Goal: Use online tool/utility

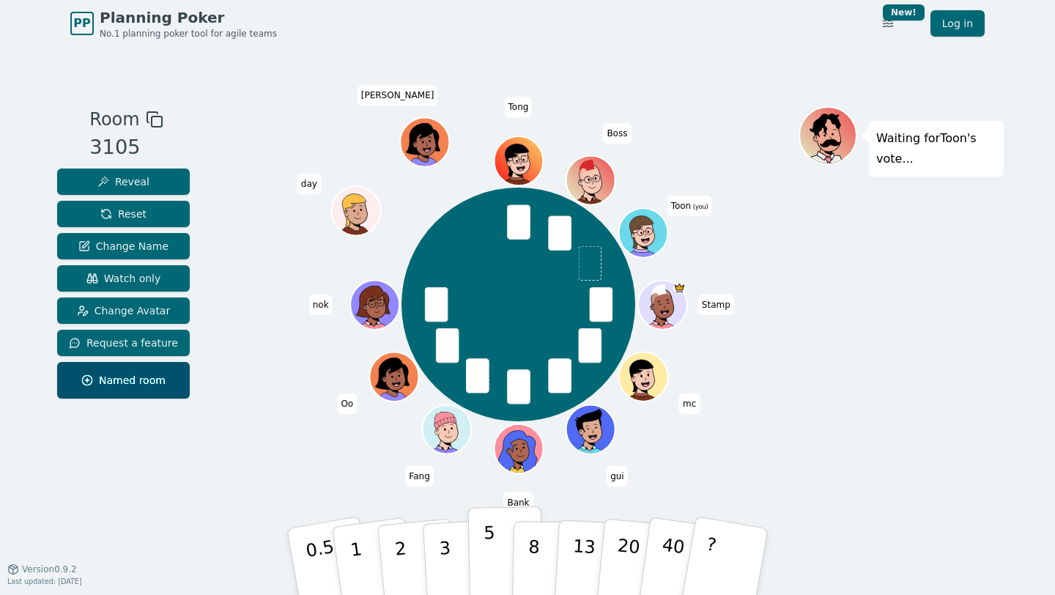
click at [490, 547] on p "5" at bounding box center [490, 562] width 12 height 79
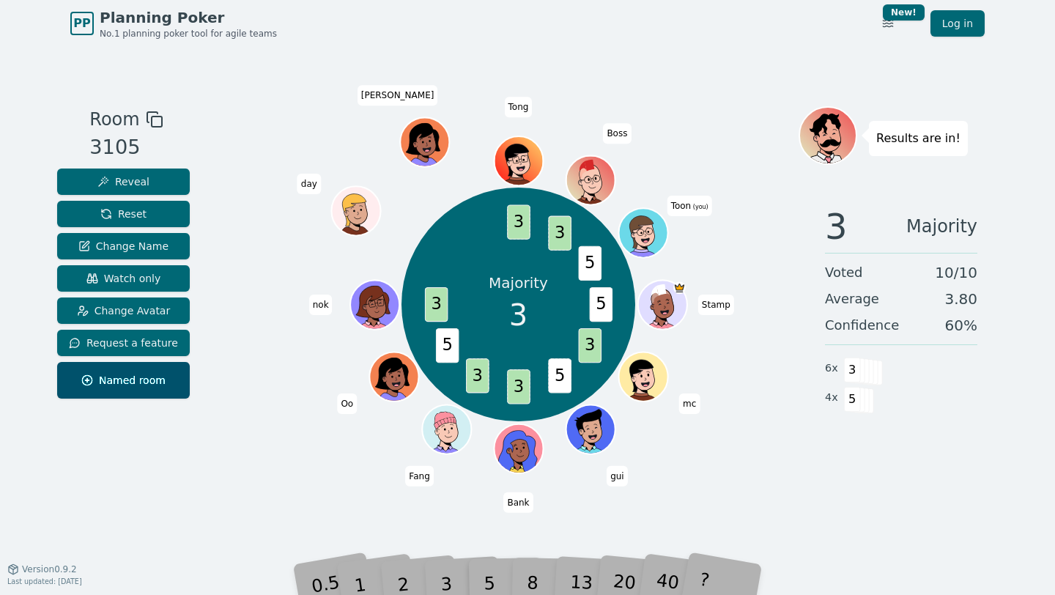
click at [286, 444] on div "Majority 3 5 3 5 3 3 5 3 3 3 5 Stamp mc gui Bank Fang Oo nok day [PERSON_NAME] …" at bounding box center [518, 305] width 561 height 344
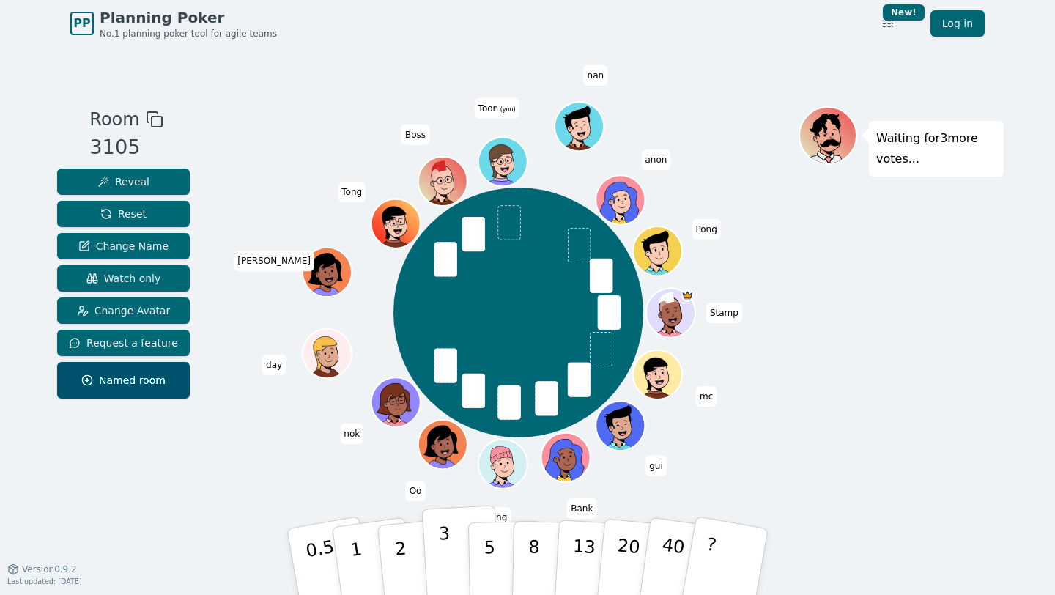
click at [456, 565] on button "3" at bounding box center [462, 562] width 80 height 114
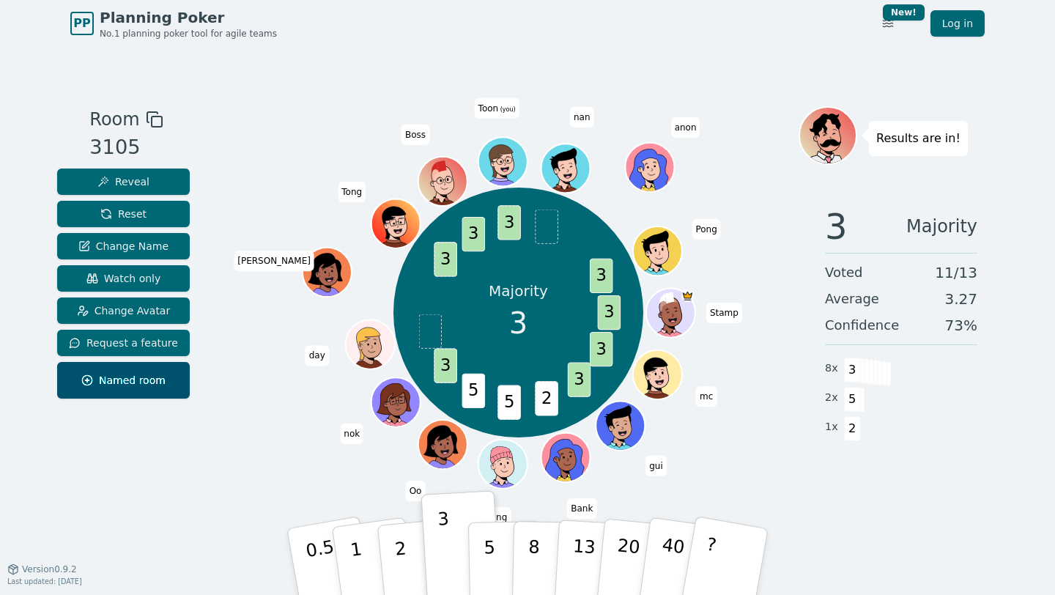
click at [343, 472] on div "Majority 3 3 3 3 2 5 5 3 3 3 3 3 Stamp mc gui Bank Fang Oo nok day [PERSON_NAME…" at bounding box center [518, 313] width 561 height 360
click at [163, 223] on button "Reset" at bounding box center [123, 214] width 133 height 26
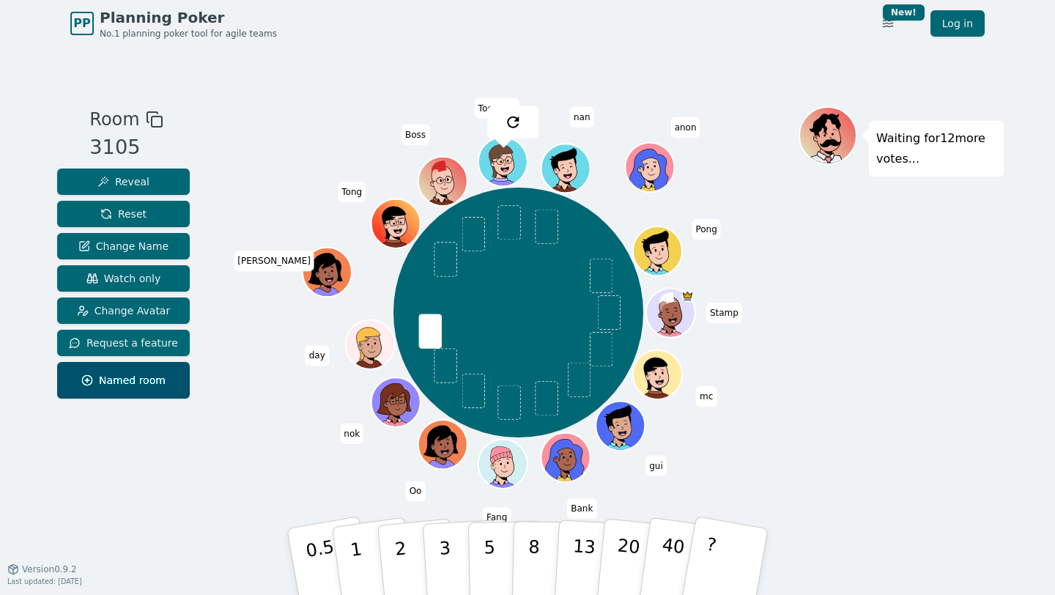
click at [347, 500] on div "Stamp mc gui Bank Fang Oo nok day [PERSON_NAME] Boss Toon (you) nan anon Pong" at bounding box center [518, 307] width 561 height 403
click at [484, 545] on p "5" at bounding box center [490, 562] width 12 height 79
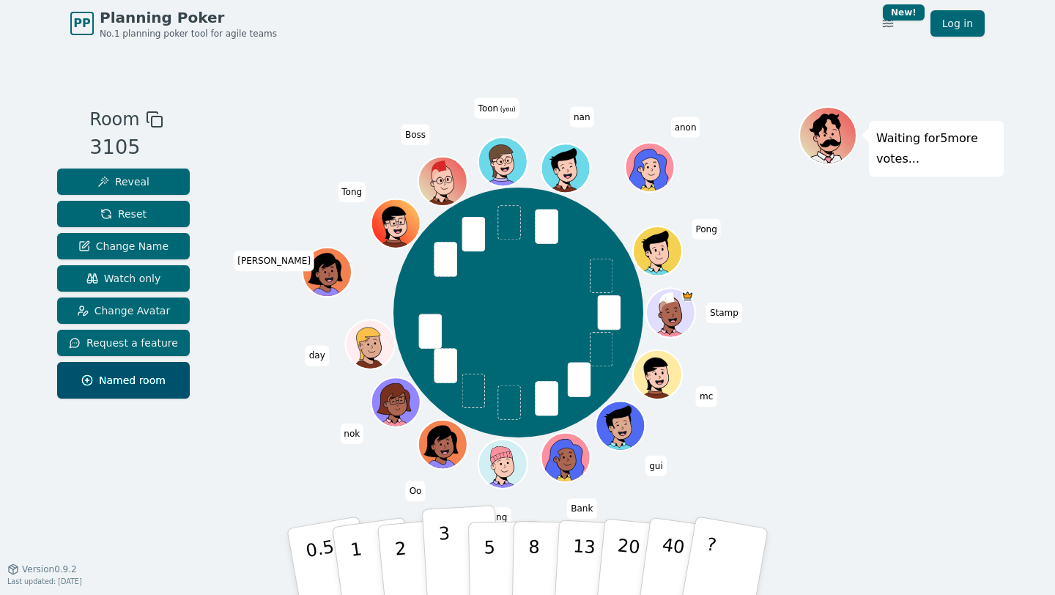
click at [455, 547] on button "3" at bounding box center [462, 562] width 80 height 114
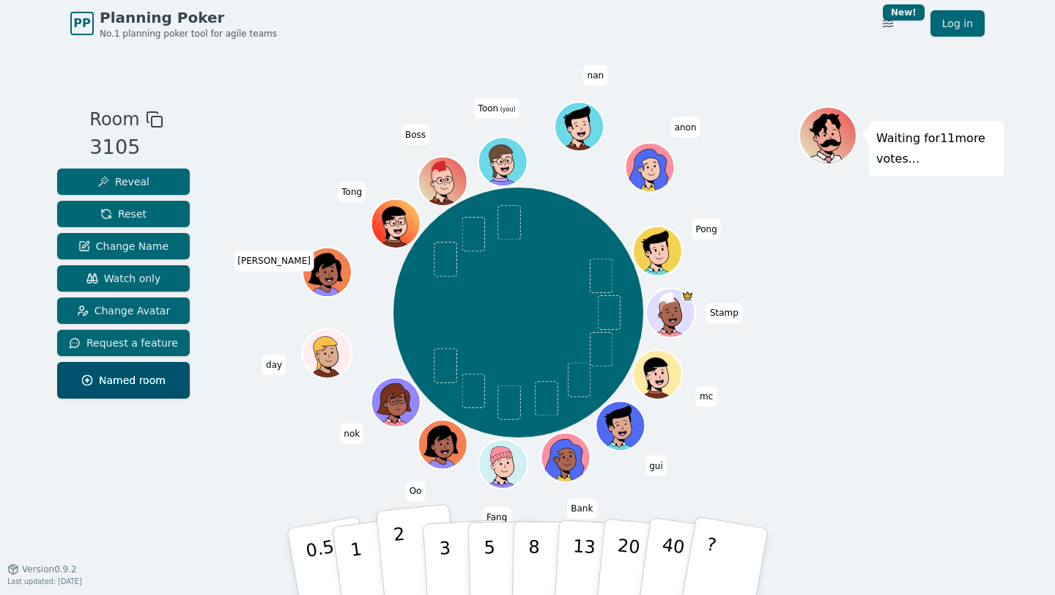
click at [411, 546] on button "2" at bounding box center [418, 562] width 84 height 117
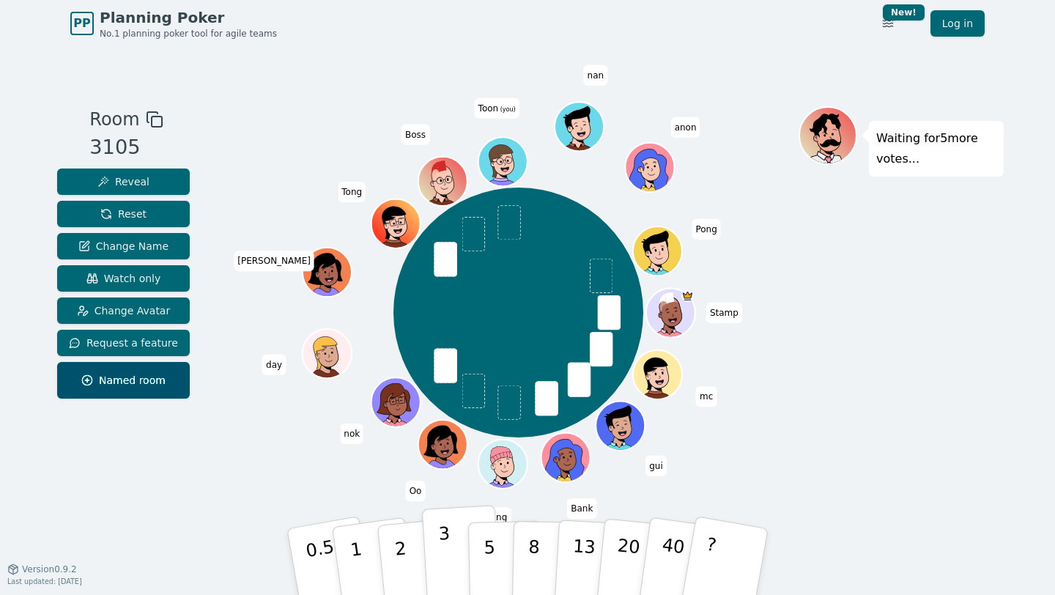
click at [443, 564] on p "3" at bounding box center [446, 563] width 16 height 80
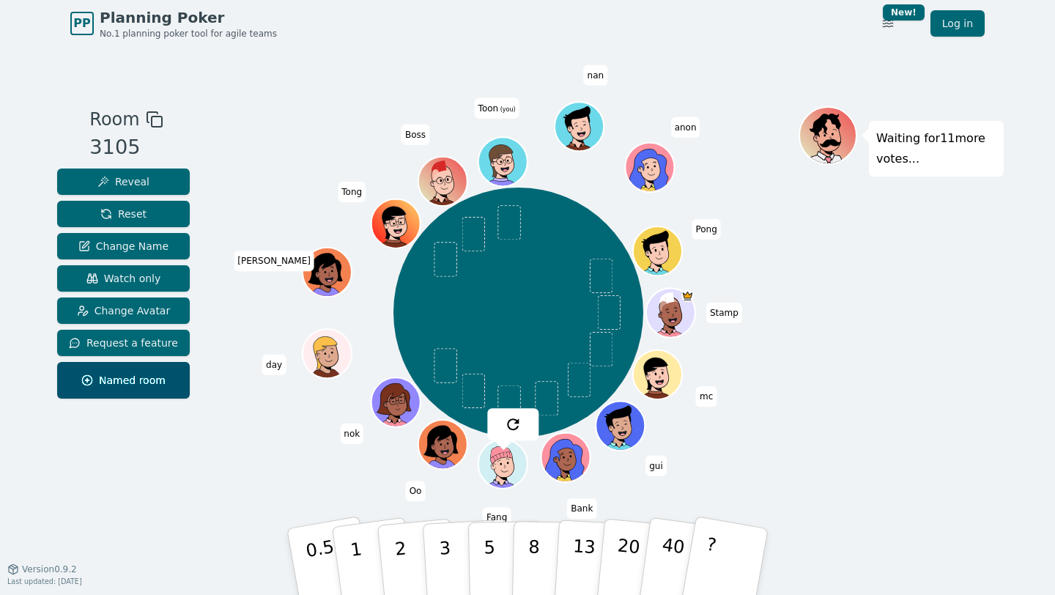
click at [355, 488] on div "Stamp mc gui Bank Fang Oo nok day [PERSON_NAME] Boss Toon (you) nan anon Pong" at bounding box center [518, 313] width 561 height 360
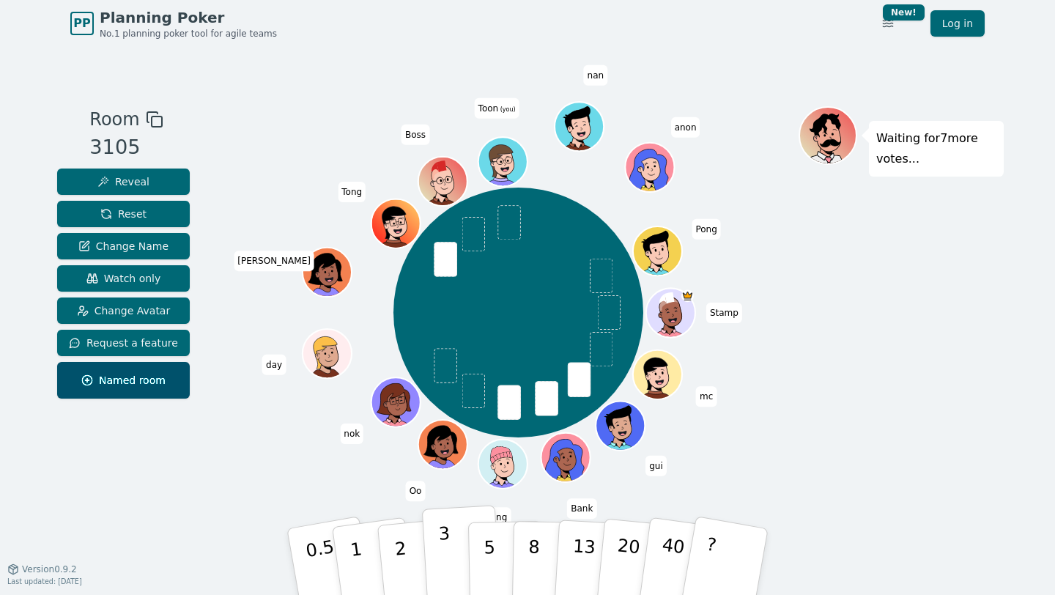
click at [450, 562] on p "3" at bounding box center [446, 563] width 16 height 80
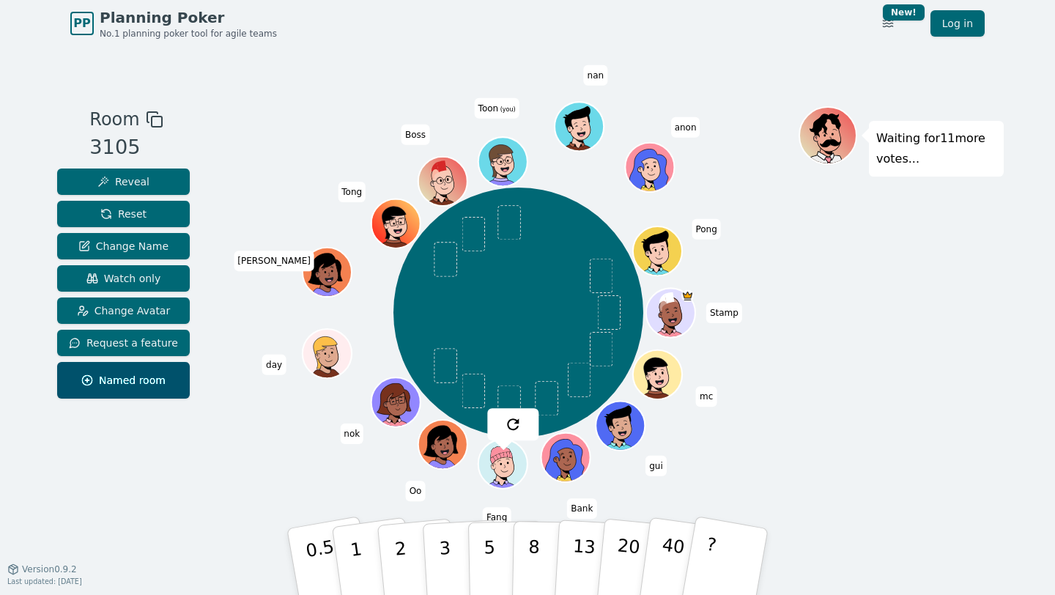
click at [240, 208] on div "Stamp mc gui Bank Fang Oo nok day [PERSON_NAME] Boss Toon (you) nan anon Pong" at bounding box center [518, 313] width 561 height 360
click at [405, 551] on p "2" at bounding box center [402, 564] width 19 height 80
click at [286, 453] on div "Stamp mc gui Bank Fang Oo nok day [PERSON_NAME] Boss Toon (you) nan anon Pong" at bounding box center [518, 313] width 561 height 360
click at [455, 536] on button "3" at bounding box center [462, 562] width 80 height 114
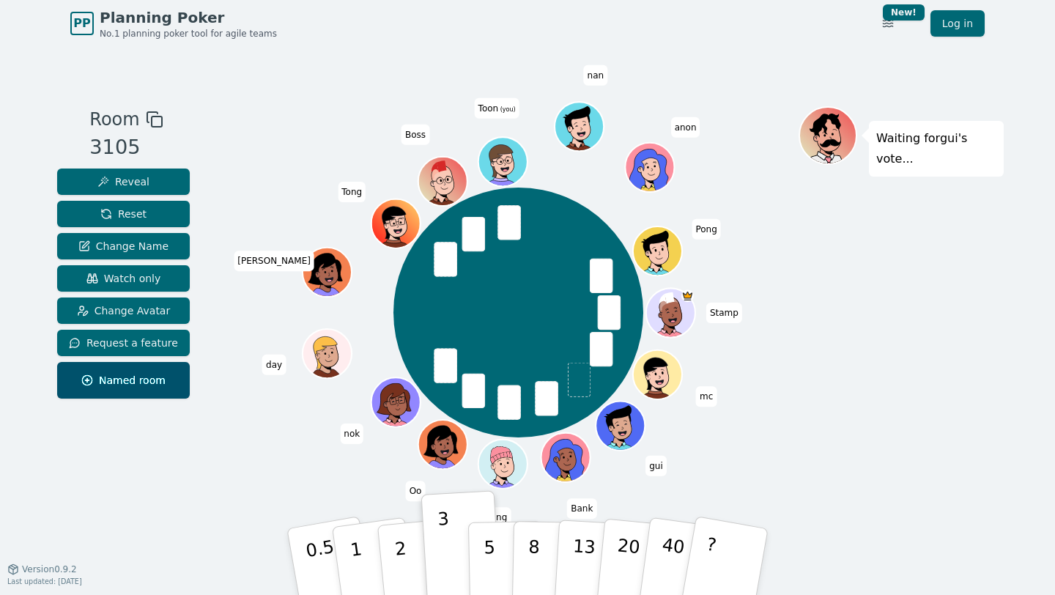
click at [284, 114] on div at bounding box center [518, 119] width 561 height 26
click at [266, 181] on div "Stamp mc gui Bank Fang Oo nok day [PERSON_NAME] Boss Toon (you) nan anon Pong" at bounding box center [518, 313] width 561 height 360
